Goal: Task Accomplishment & Management: Use online tool/utility

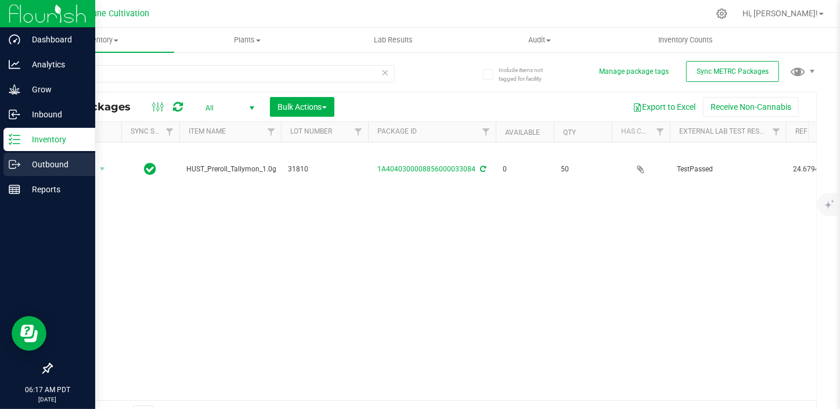
click at [19, 160] on icon at bounding box center [15, 165] width 12 height 12
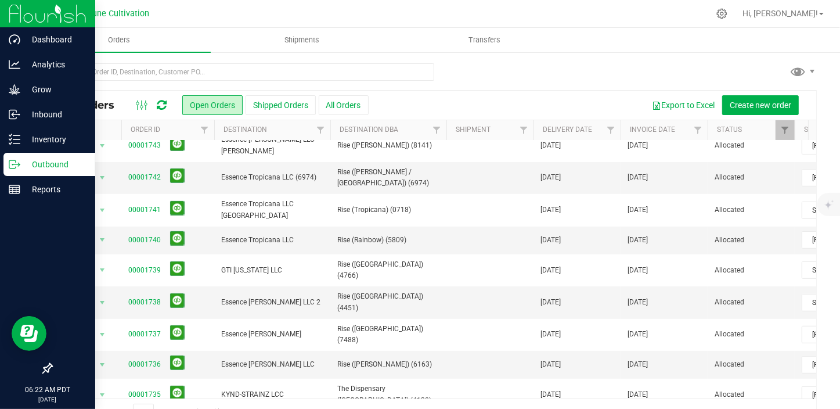
click at [65, 168] on p "Outbound" at bounding box center [55, 164] width 70 height 14
click at [63, 145] on p "Inventory" at bounding box center [55, 139] width 70 height 14
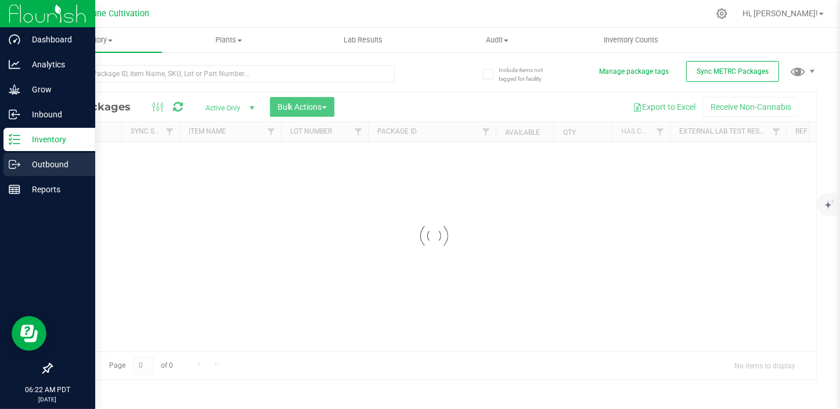
click at [48, 172] on div "Outbound" at bounding box center [49, 164] width 92 height 23
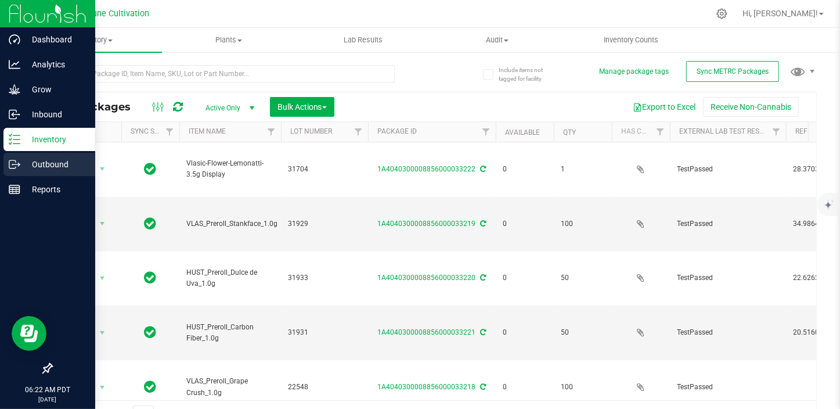
click at [45, 154] on div "Outbound" at bounding box center [49, 164] width 92 height 23
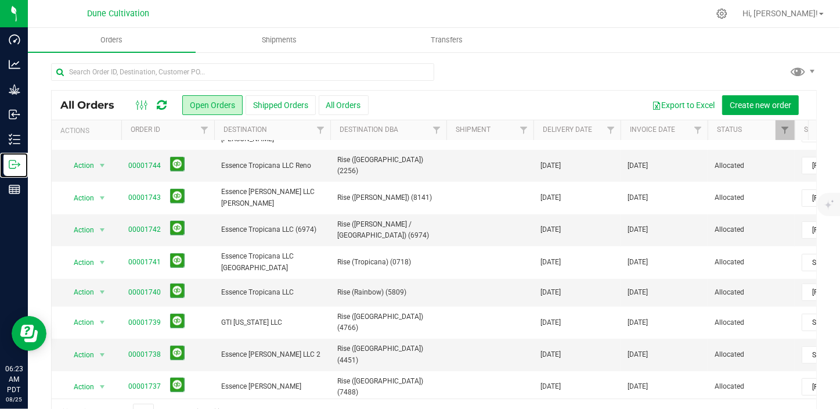
scroll to position [369, 0]
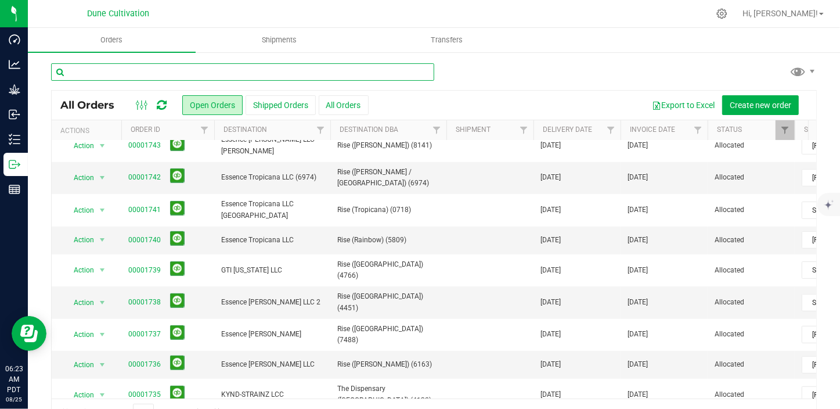
click at [100, 77] on input "text" at bounding box center [242, 71] width 383 height 17
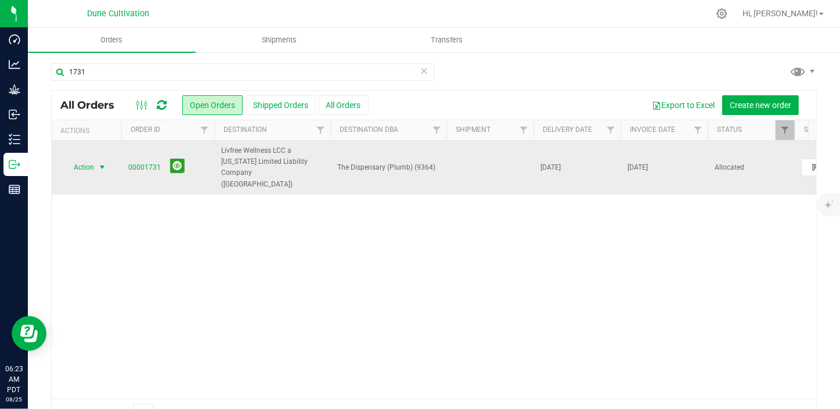
click at [103, 163] on span "select" at bounding box center [102, 167] width 9 height 9
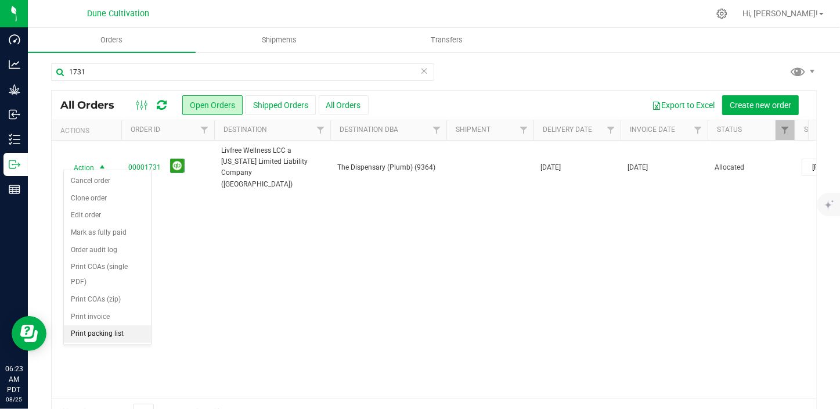
click at [123, 325] on li "Print packing list" at bounding box center [107, 333] width 87 height 17
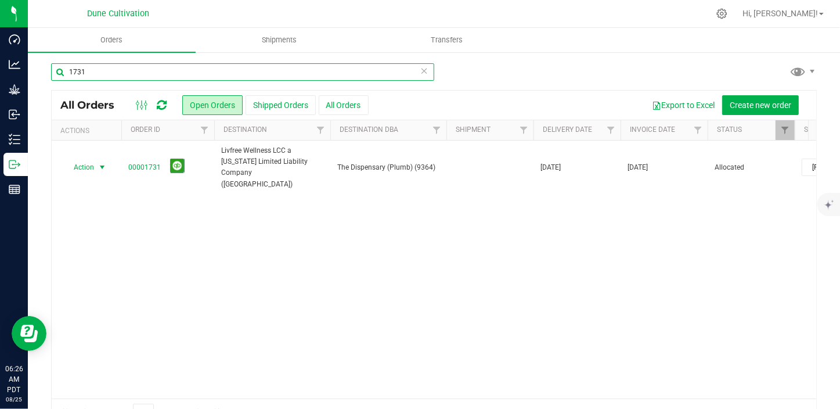
click at [113, 67] on input "1731" at bounding box center [242, 71] width 383 height 17
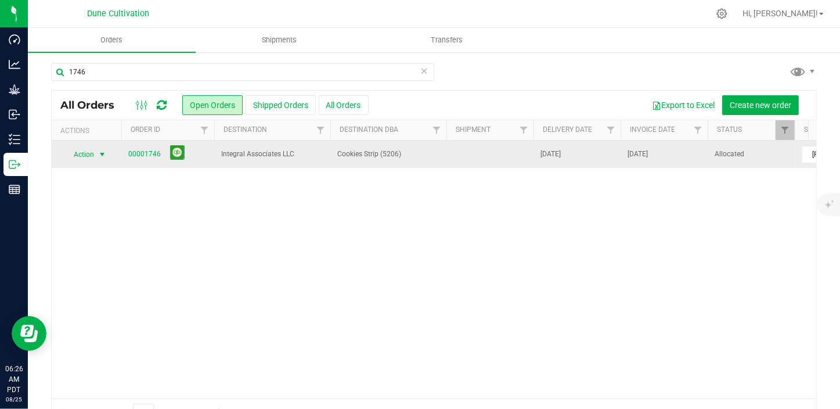
click at [103, 154] on span "select" at bounding box center [102, 154] width 9 height 9
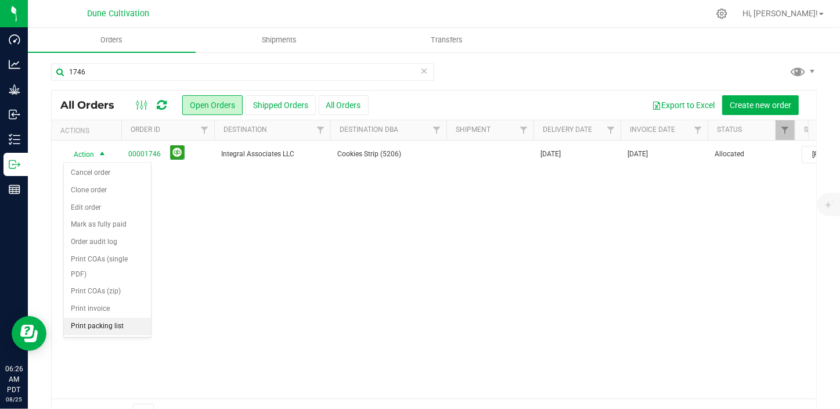
click at [122, 318] on li "Print packing list" at bounding box center [107, 326] width 87 height 17
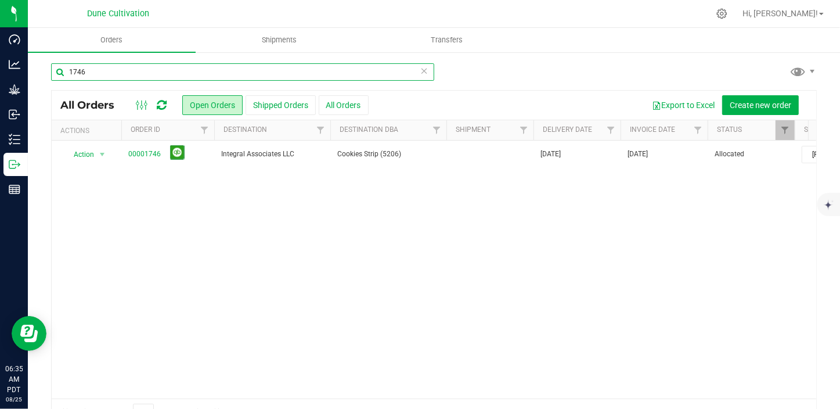
click at [93, 75] on input "1746" at bounding box center [242, 71] width 383 height 17
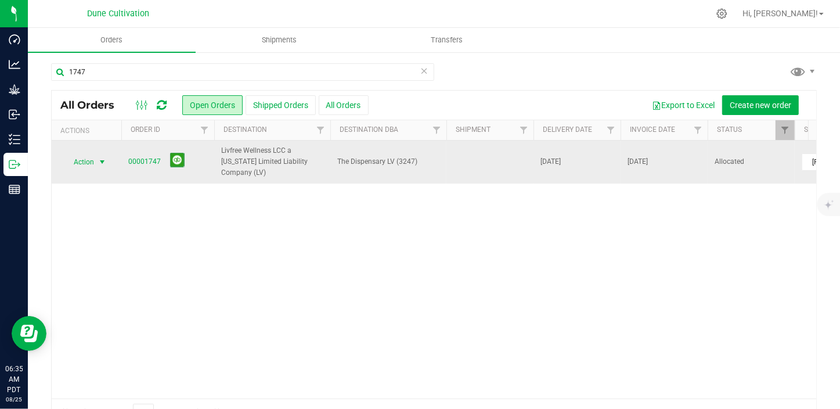
click at [98, 157] on span "select" at bounding box center [102, 161] width 9 height 9
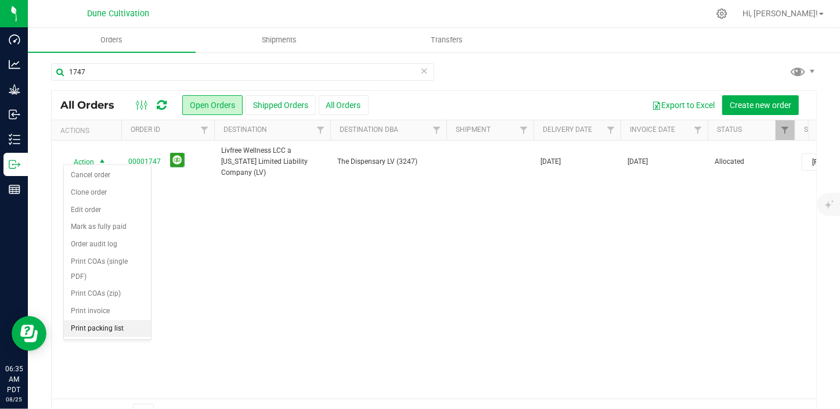
click at [120, 320] on li "Print packing list" at bounding box center [107, 328] width 87 height 17
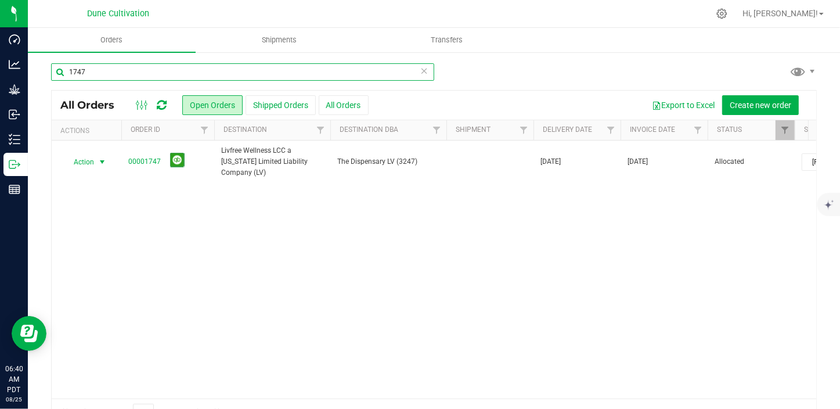
click at [110, 73] on input "1747" at bounding box center [242, 71] width 383 height 17
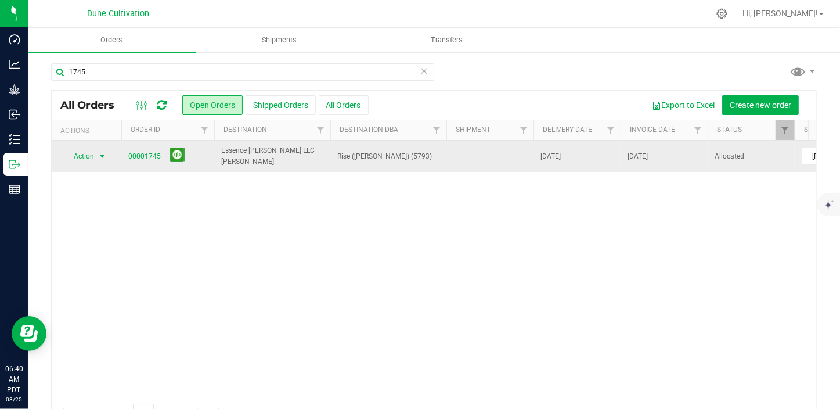
click at [96, 152] on span "select" at bounding box center [102, 156] width 15 height 16
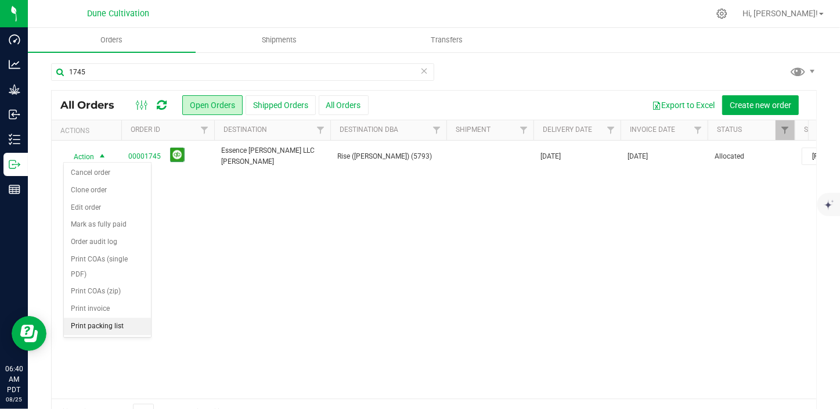
click at [112, 318] on li "Print packing list" at bounding box center [107, 326] width 87 height 17
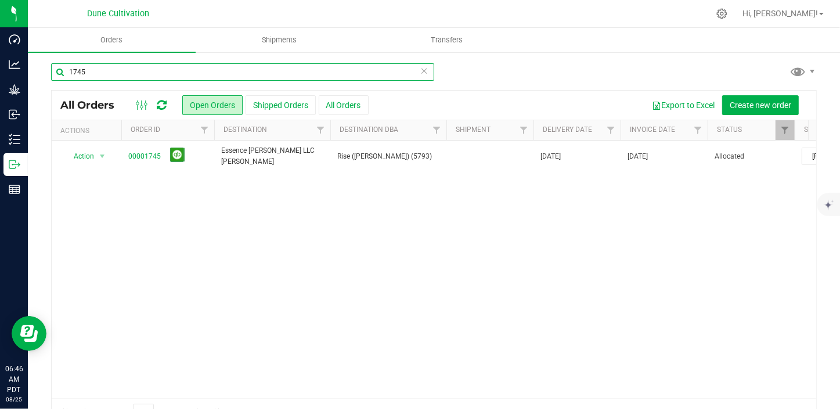
click at [129, 67] on input "1745" at bounding box center [242, 71] width 383 height 17
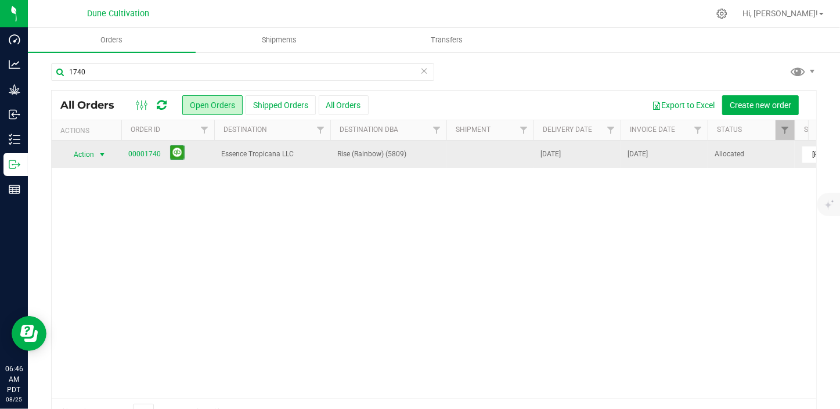
click at [98, 153] on span "select" at bounding box center [102, 154] width 9 height 9
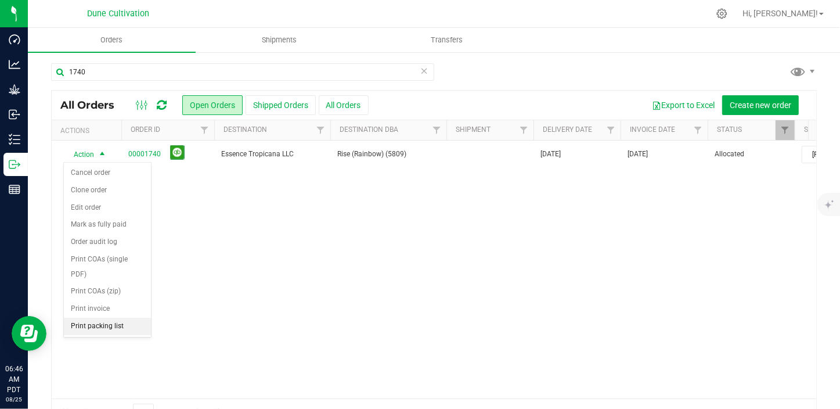
click at [111, 318] on li "Print packing list" at bounding box center [107, 326] width 87 height 17
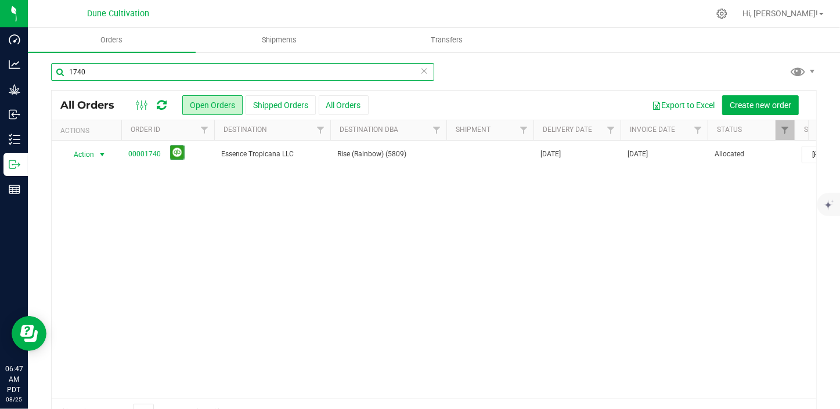
click at [141, 72] on input "1740" at bounding box center [242, 71] width 383 height 17
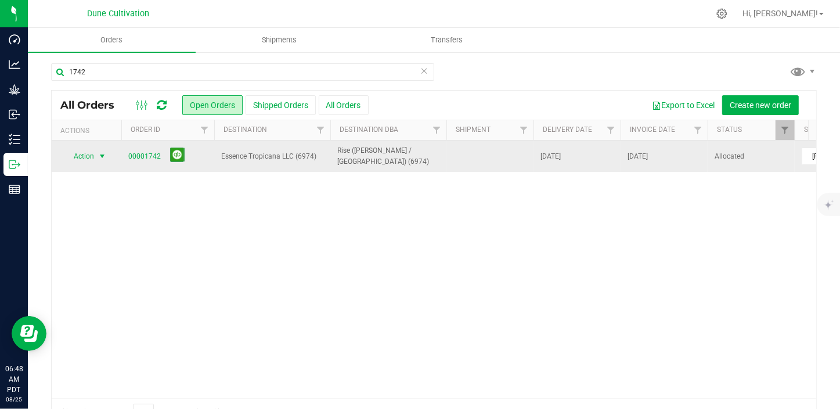
click at [99, 156] on span "select" at bounding box center [102, 156] width 9 height 9
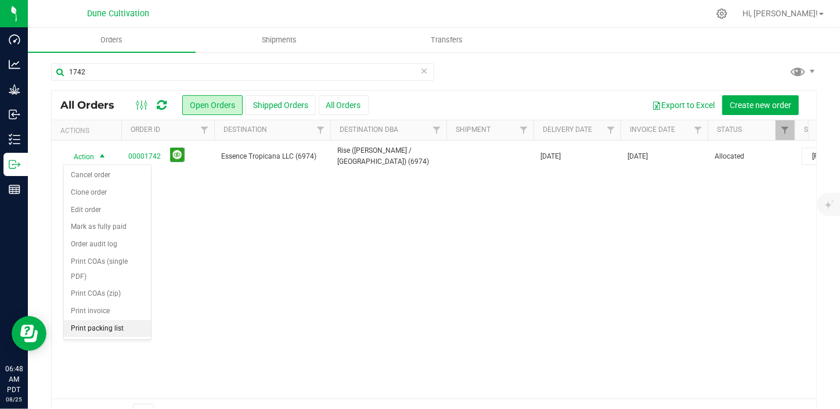
click at [100, 320] on li "Print packing list" at bounding box center [107, 328] width 87 height 17
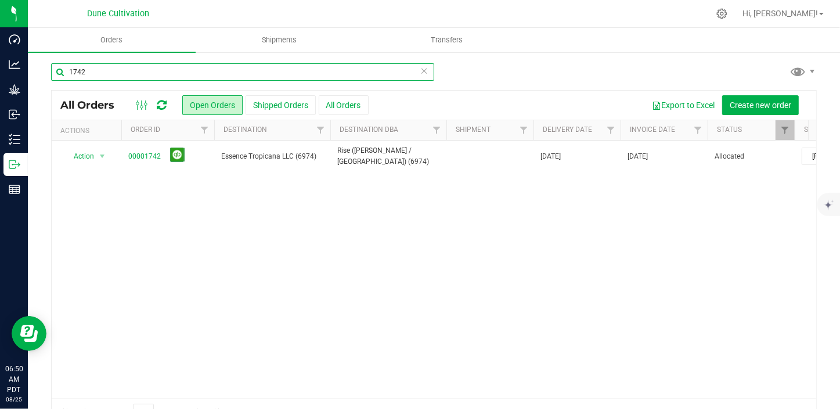
click at [134, 71] on input "1742" at bounding box center [242, 71] width 383 height 17
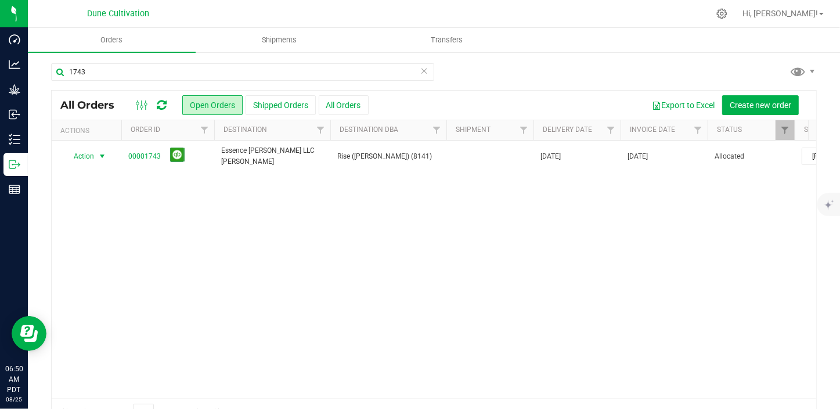
click at [89, 160] on span "Action" at bounding box center [78, 156] width 31 height 16
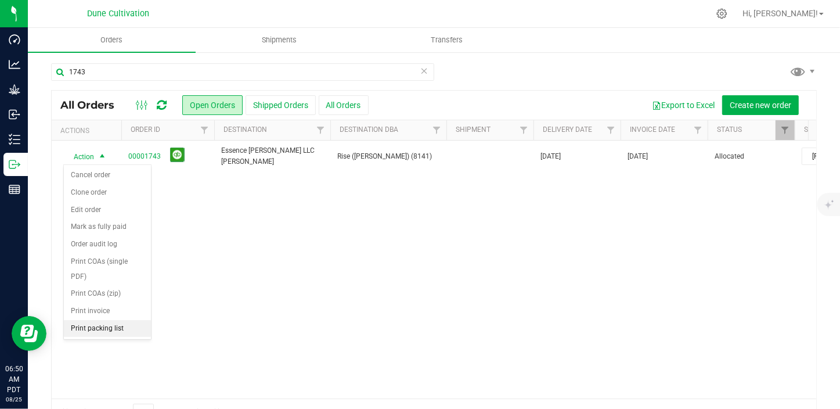
click at [99, 320] on li "Print packing list" at bounding box center [107, 328] width 87 height 17
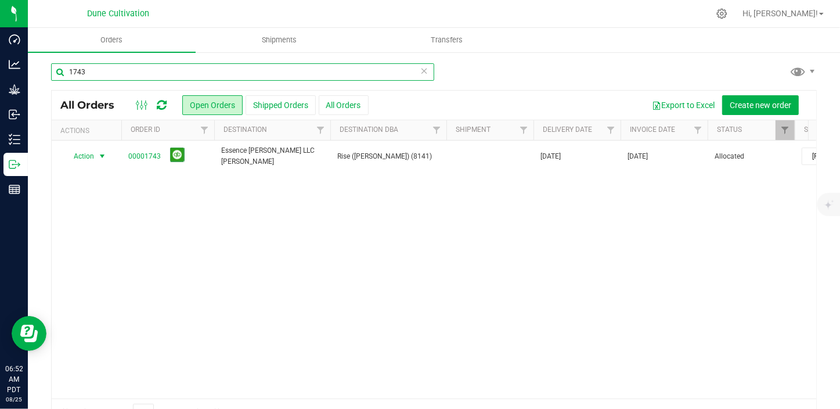
click at [116, 67] on input "1743" at bounding box center [242, 71] width 383 height 17
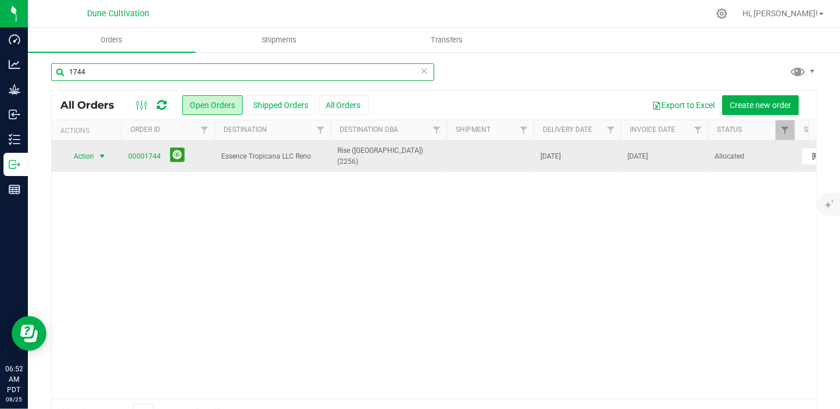
type input "1744"
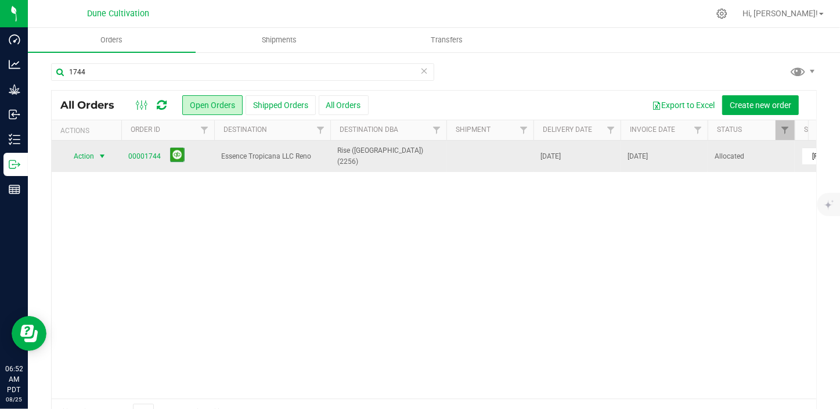
click at [90, 152] on span "Action" at bounding box center [78, 156] width 31 height 16
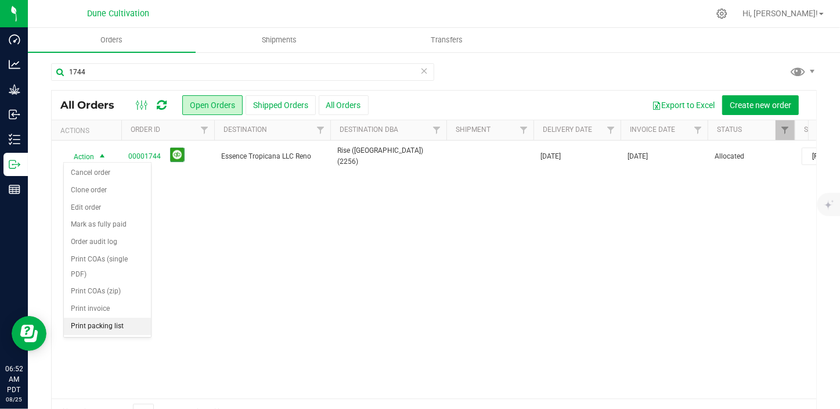
click at [103, 318] on li "Print packing list" at bounding box center [107, 326] width 87 height 17
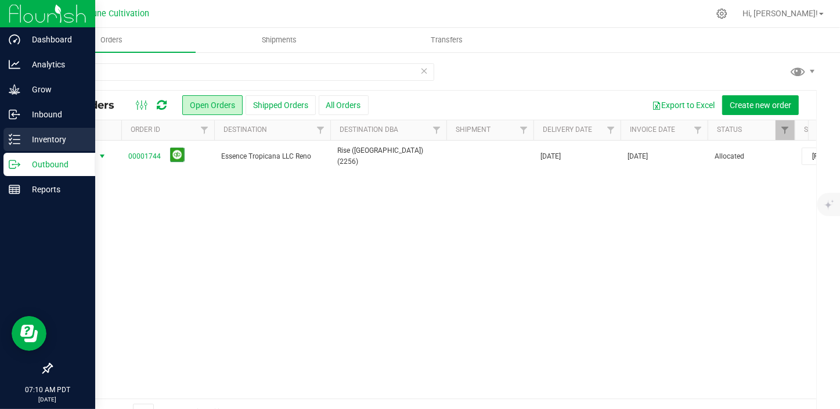
click at [71, 134] on p "Inventory" at bounding box center [55, 139] width 70 height 14
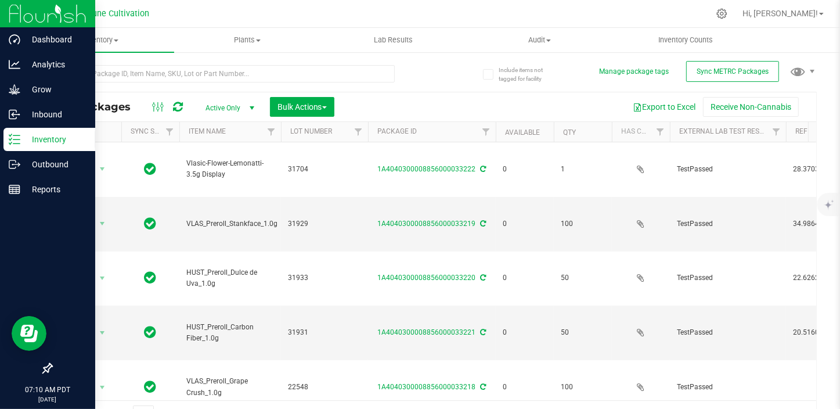
click at [218, 100] on span "Active Only" at bounding box center [228, 108] width 64 height 16
click at [212, 181] on li "All" at bounding box center [227, 178] width 63 height 17
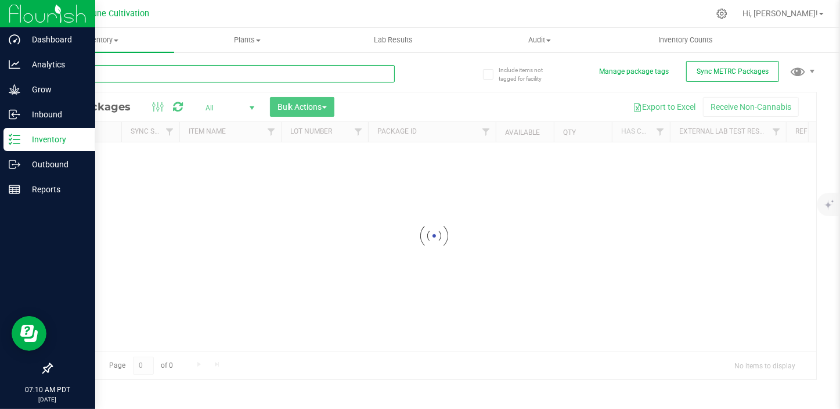
click at [169, 73] on input "text" at bounding box center [223, 73] width 344 height 17
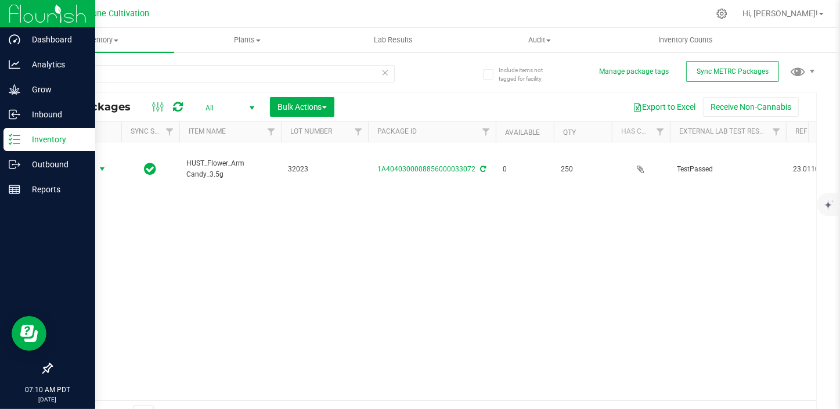
click at [87, 166] on span "Action" at bounding box center [78, 169] width 31 height 16
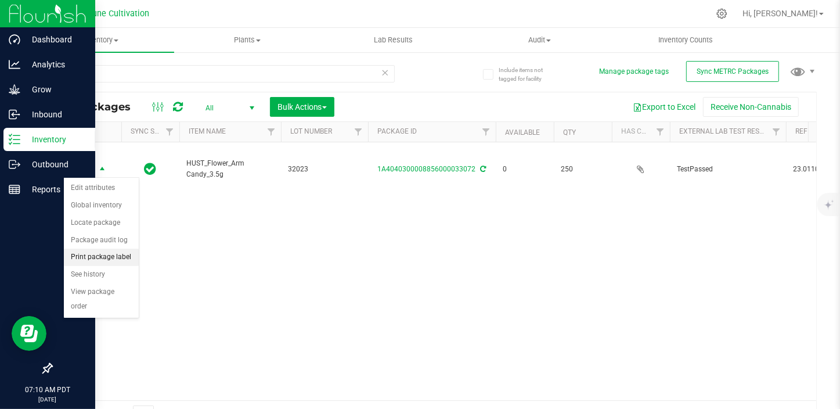
click at [101, 258] on li "Print package label" at bounding box center [101, 257] width 75 height 17
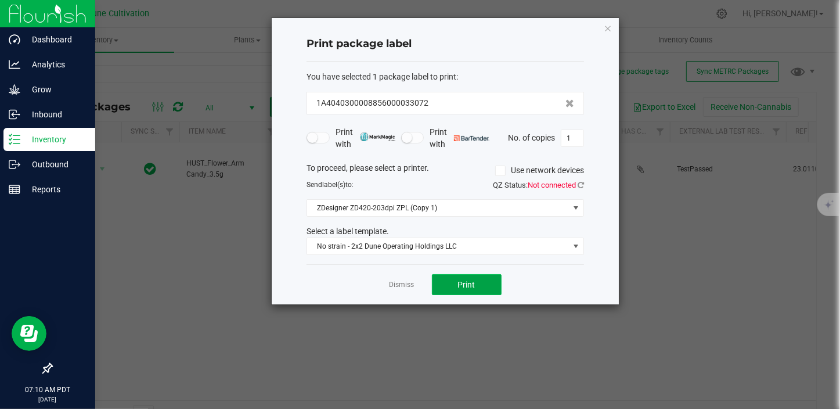
click at [475, 285] on button "Print" at bounding box center [467, 284] width 70 height 21
click at [423, 275] on div "Dismiss Print" at bounding box center [446, 284] width 278 height 40
click at [407, 282] on link "Dismiss" at bounding box center [402, 285] width 25 height 10
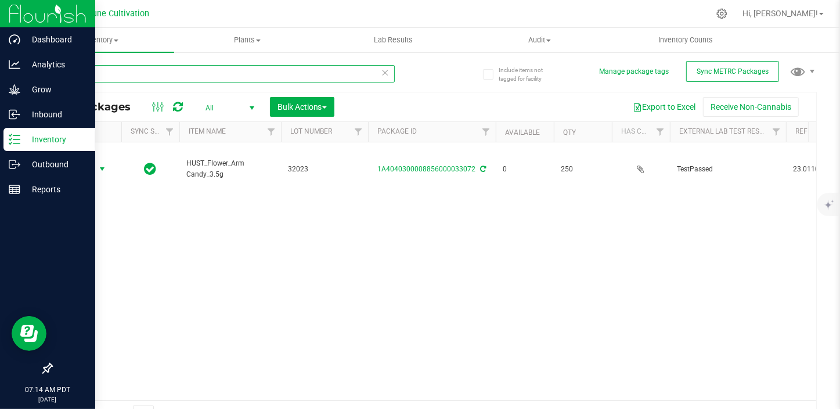
click at [98, 66] on input "33072" at bounding box center [223, 73] width 344 height 17
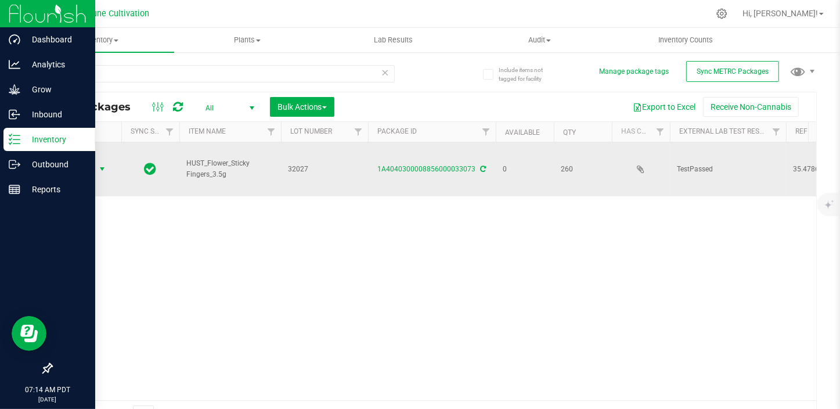
click at [96, 168] on span "select" at bounding box center [102, 169] width 15 height 16
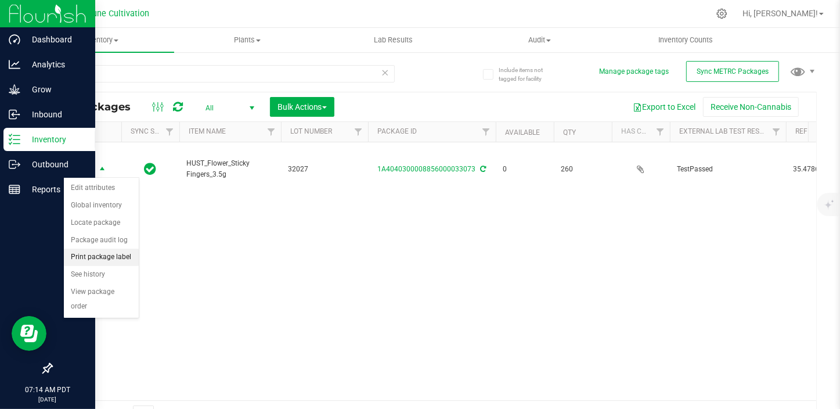
click at [122, 256] on li "Print package label" at bounding box center [101, 257] width 75 height 17
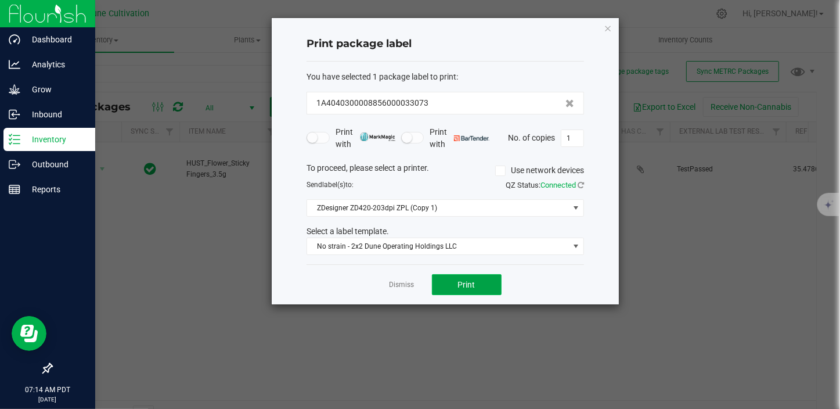
click at [460, 283] on span "Print" at bounding box center [466, 284] width 17 height 9
click at [664, 266] on ngb-modal-window "Print package label You have selected 1 package label to print : 1A404030000885…" at bounding box center [424, 204] width 849 height 409
click at [412, 291] on div "Dismiss Print" at bounding box center [446, 284] width 278 height 40
click at [399, 283] on link "Dismiss" at bounding box center [402, 285] width 25 height 10
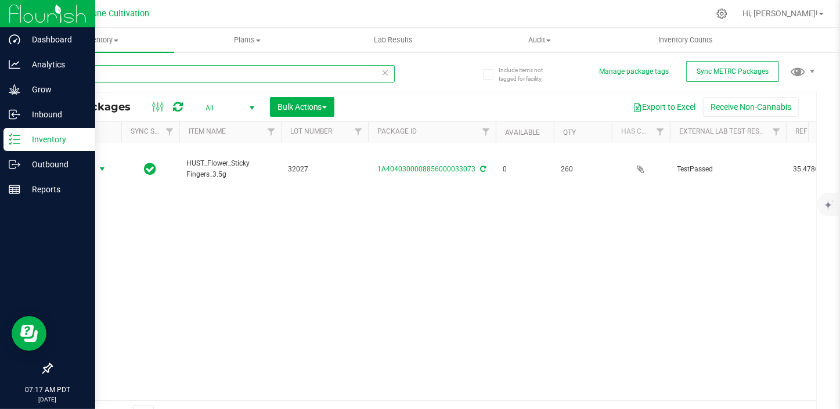
click at [108, 67] on input "33073" at bounding box center [223, 73] width 344 height 17
type input "33069"
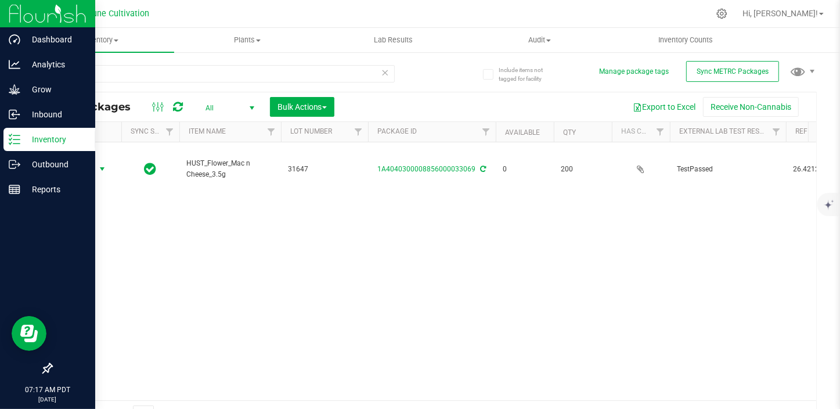
click at [100, 168] on span "select" at bounding box center [102, 168] width 9 height 9
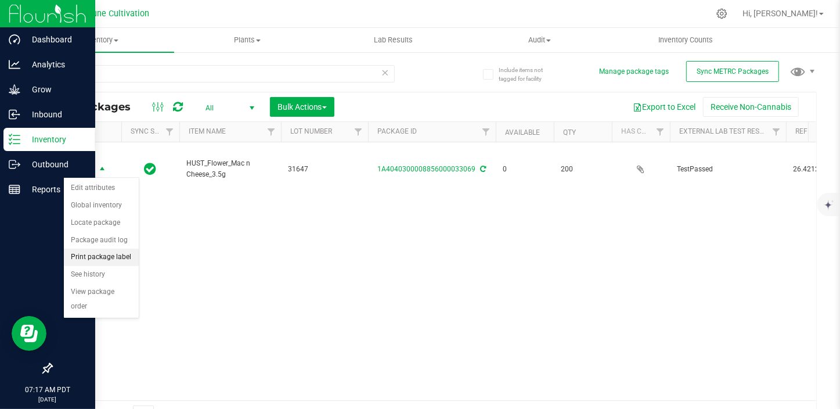
click at [111, 261] on li "Print package label" at bounding box center [101, 257] width 75 height 17
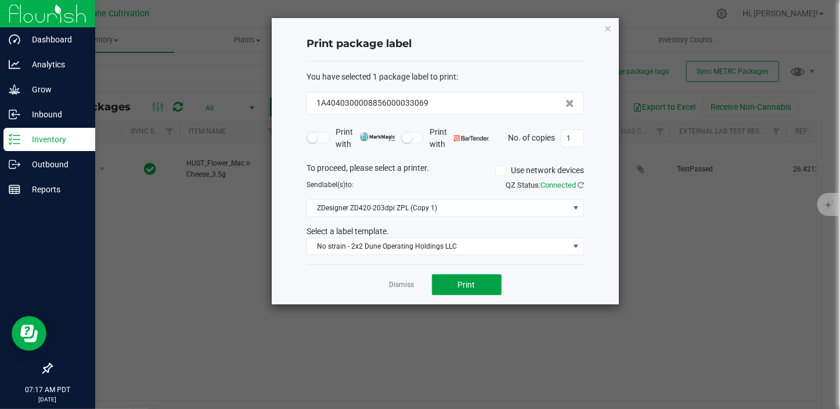
click at [482, 294] on button "Print" at bounding box center [467, 284] width 70 height 21
click at [794, 317] on ngb-modal-window "Print package label You have selected 1 package label to print : 1A404030000885…" at bounding box center [424, 204] width 849 height 409
